Goal: Information Seeking & Learning: Learn about a topic

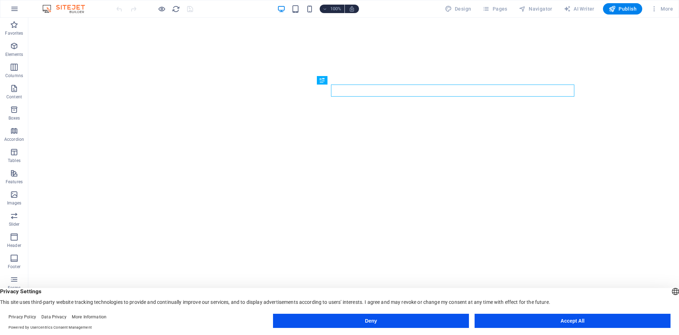
click at [593, 319] on button "Accept All" at bounding box center [573, 321] width 196 height 14
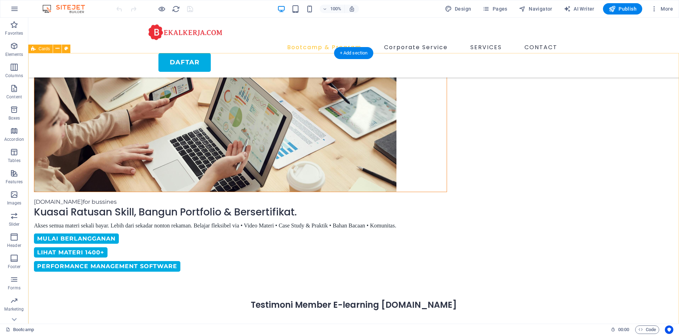
scroll to position [144, 0]
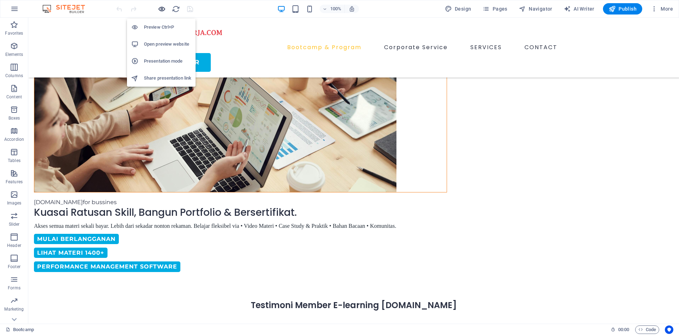
click at [161, 8] on icon "button" at bounding box center [162, 9] width 8 height 8
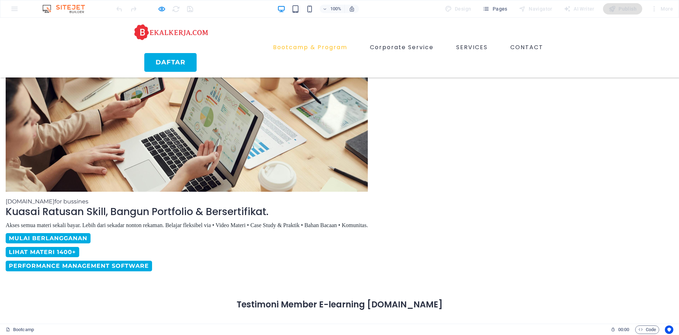
drag, startPoint x: 181, startPoint y: 253, endPoint x: 185, endPoint y: 252, distance: 4.5
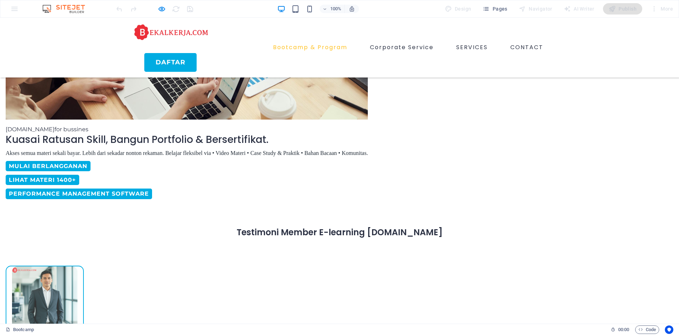
scroll to position [72, 0]
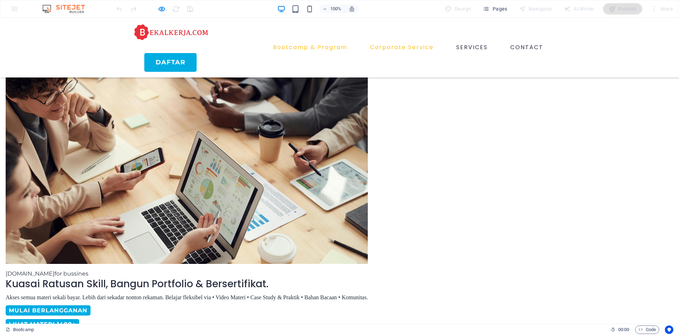
click at [383, 42] on link "Corporate Service" at bounding box center [401, 47] width 69 height 11
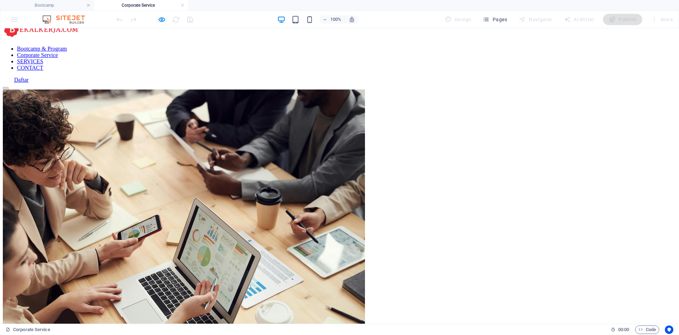
scroll to position [0, 0]
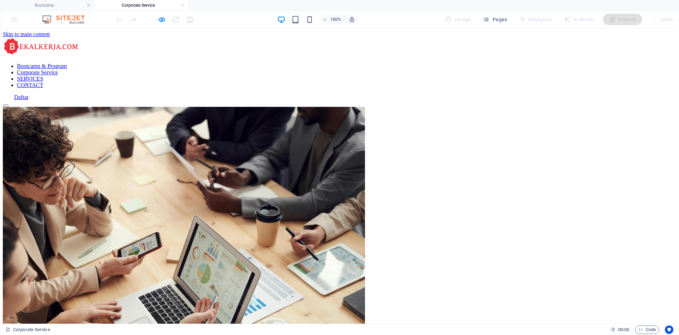
click at [467, 63] on nav "Bootcamp & Program Corporate Service SERVICES CONTACT" at bounding box center [340, 75] width 674 height 25
click at [468, 63] on nav "Bootcamp & Program Corporate Service SERVICES CONTACT" at bounding box center [340, 75] width 674 height 25
click at [461, 63] on nav "Bootcamp & Program Corporate Service SERVICES CONTACT" at bounding box center [340, 75] width 674 height 25
click at [180, 7] on h4 "Corporate Service" at bounding box center [141, 5] width 94 height 8
click at [183, 4] on link at bounding box center [182, 5] width 4 height 7
